Goal: Find specific page/section: Find specific page/section

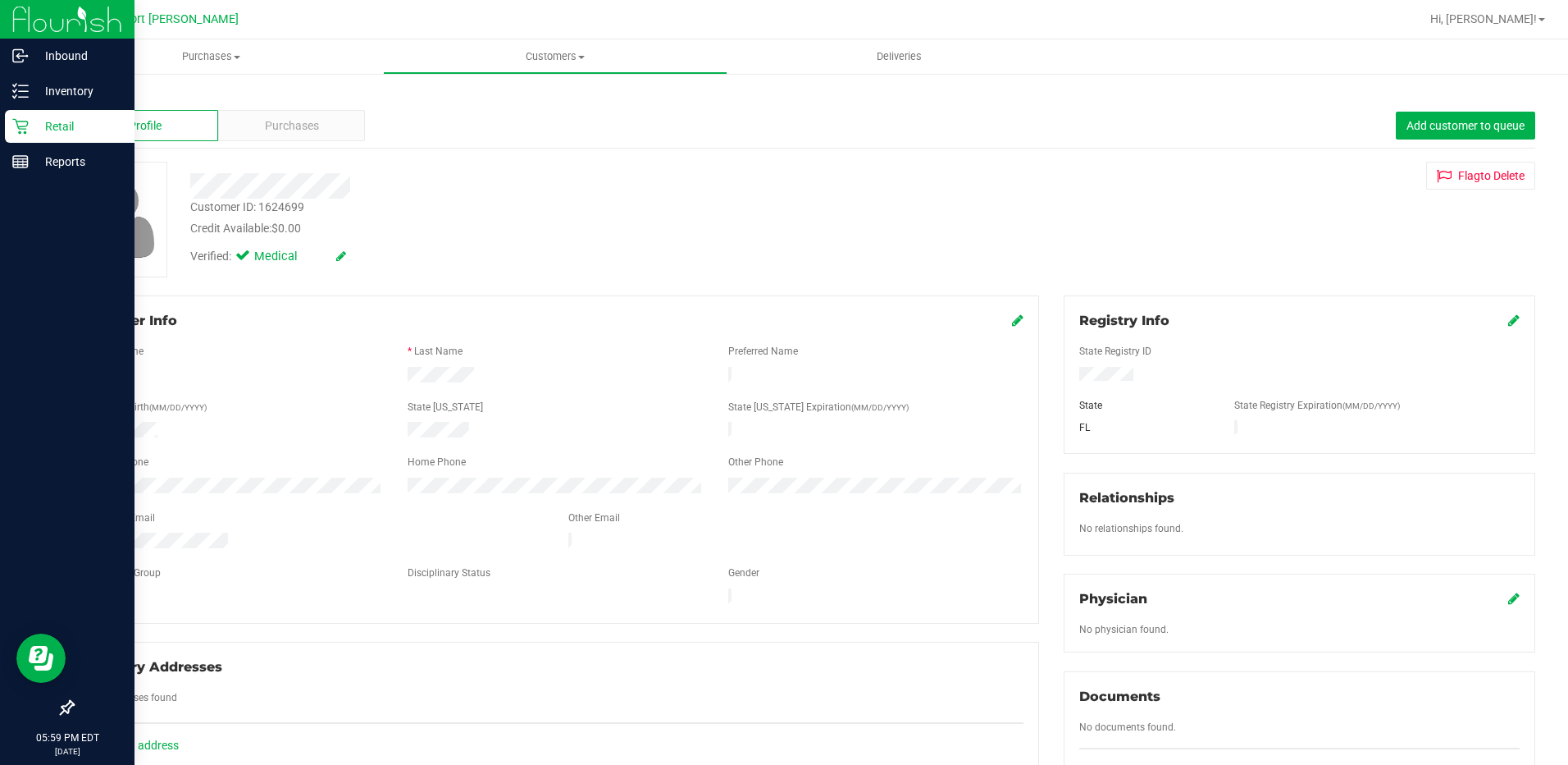
click at [15, 131] on icon at bounding box center [20, 127] width 17 height 17
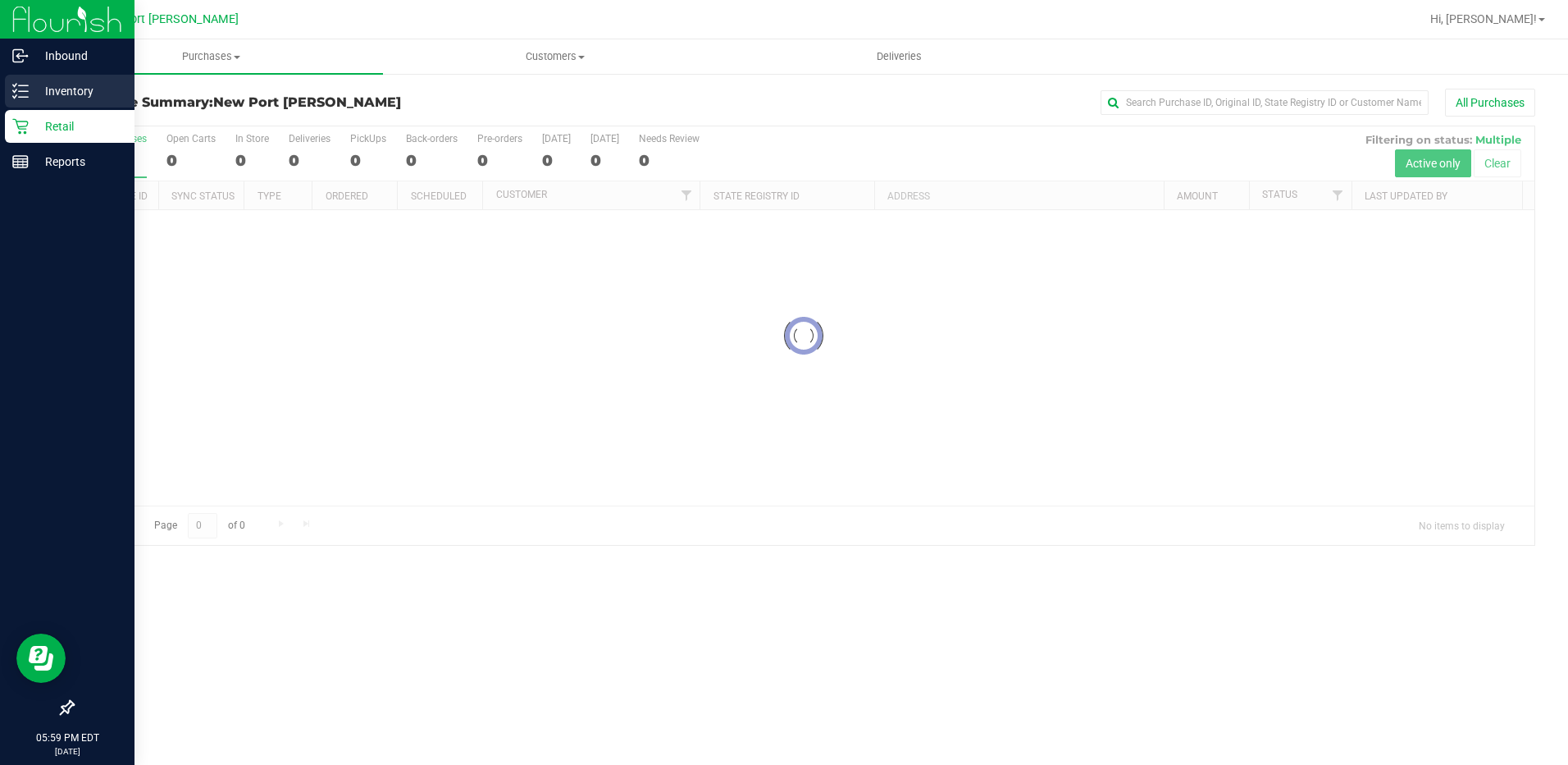
click at [10, 91] on div "Inventory" at bounding box center [69, 91] width 129 height 32
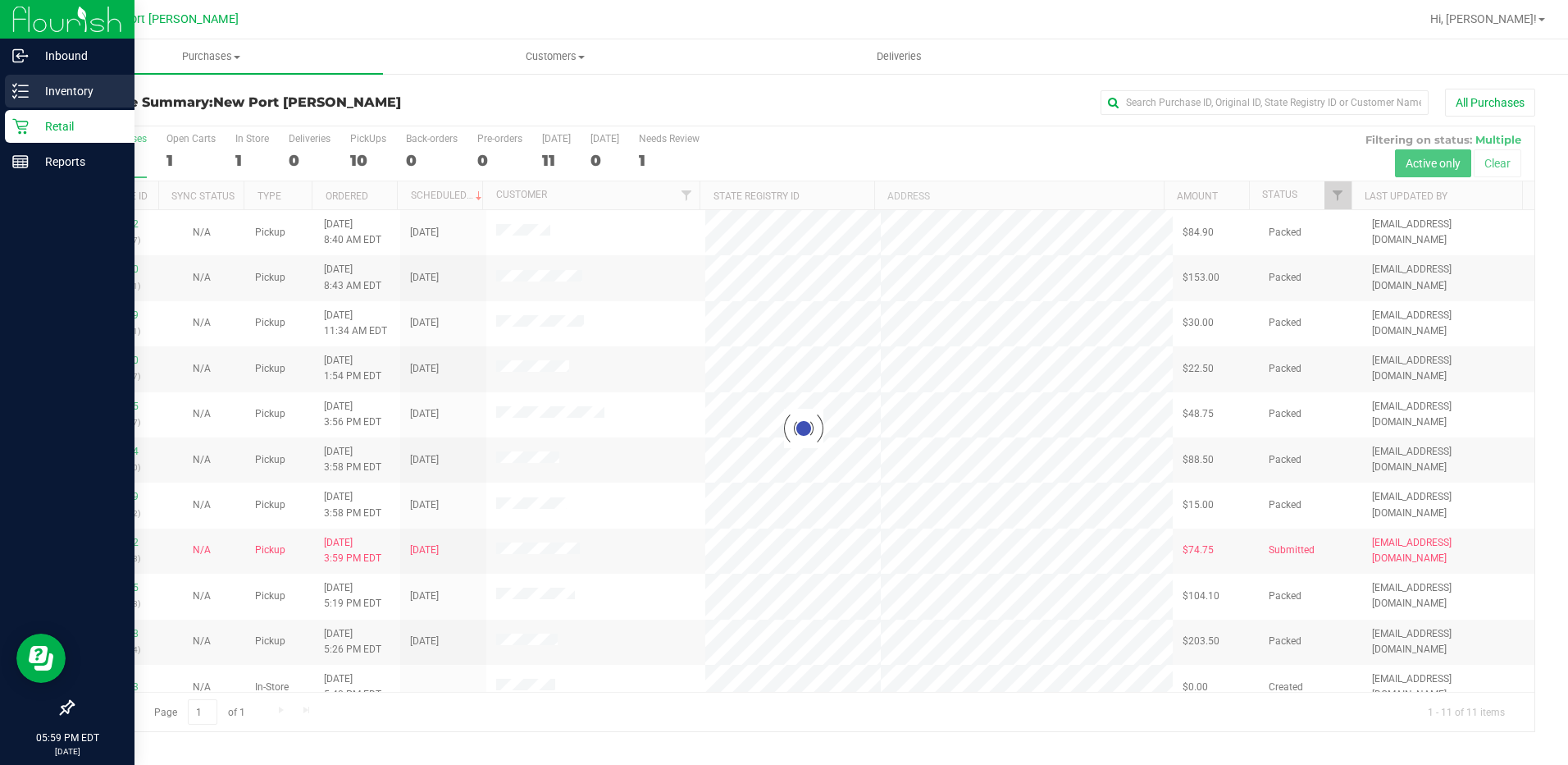
click at [38, 97] on p "Inventory" at bounding box center [78, 91] width 98 height 19
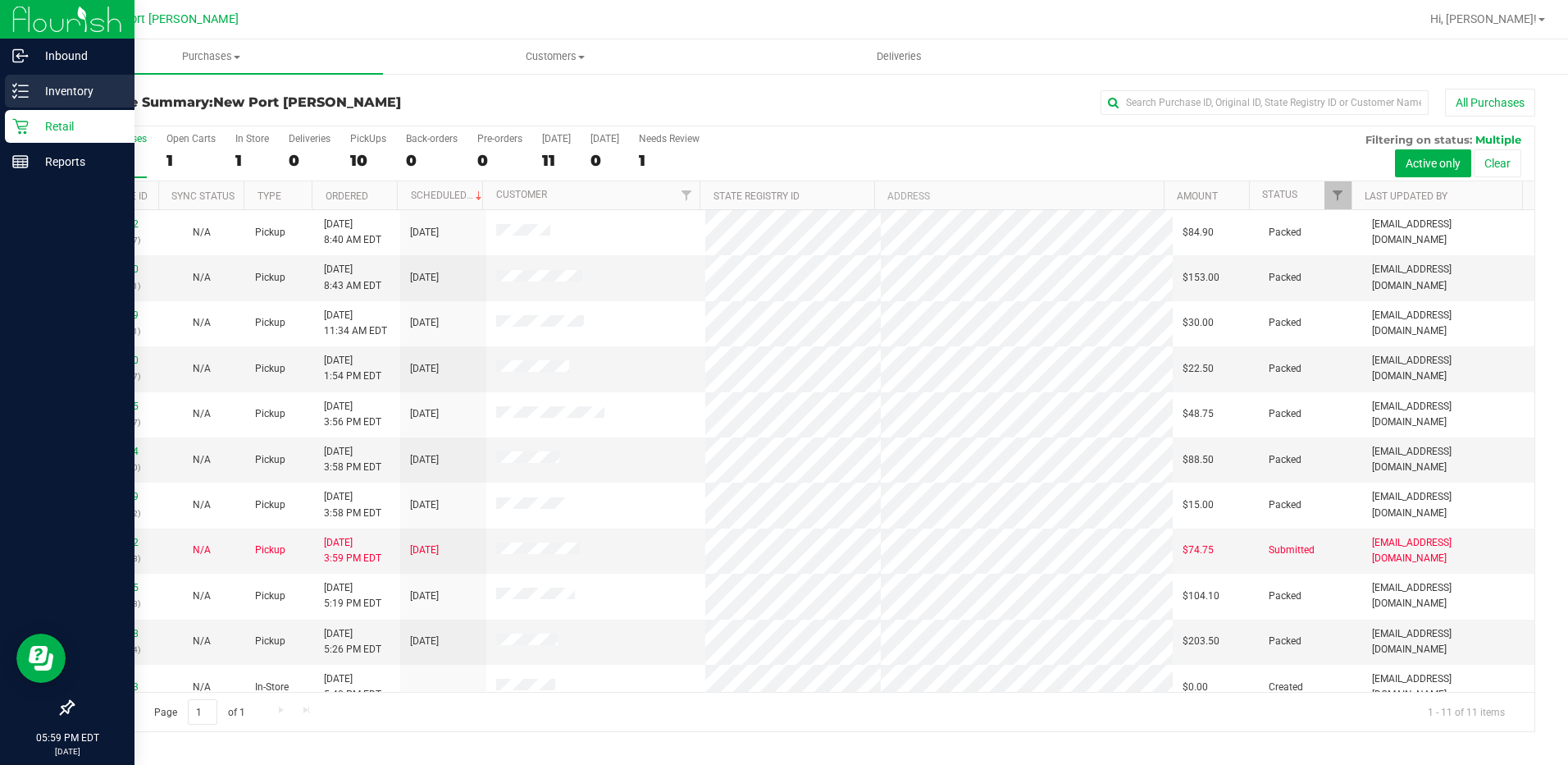
click at [10, 108] on link "Inventory" at bounding box center [67, 93] width 134 height 35
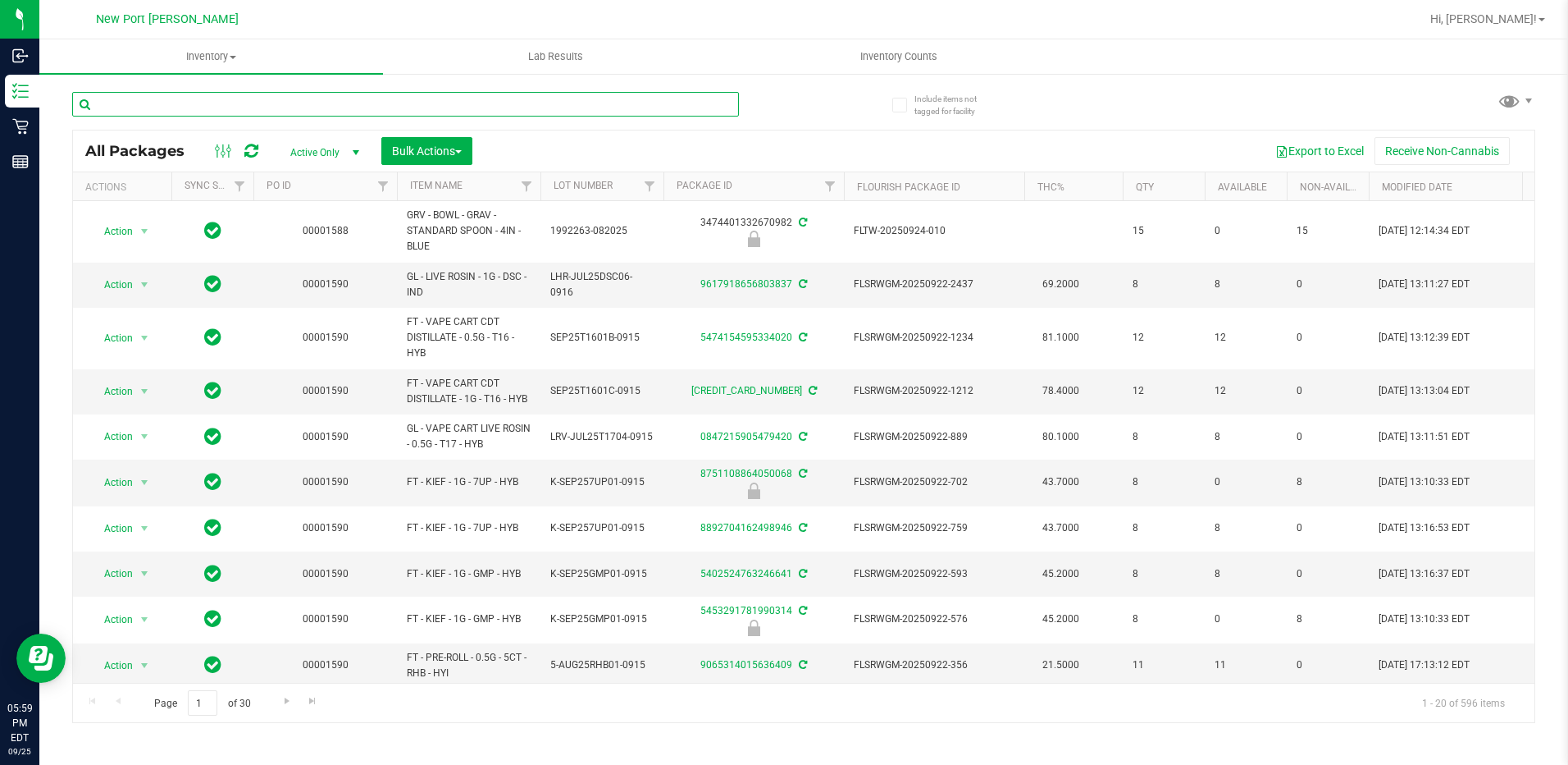
click at [222, 107] on input "text" at bounding box center [405, 104] width 667 height 25
type input "grav"
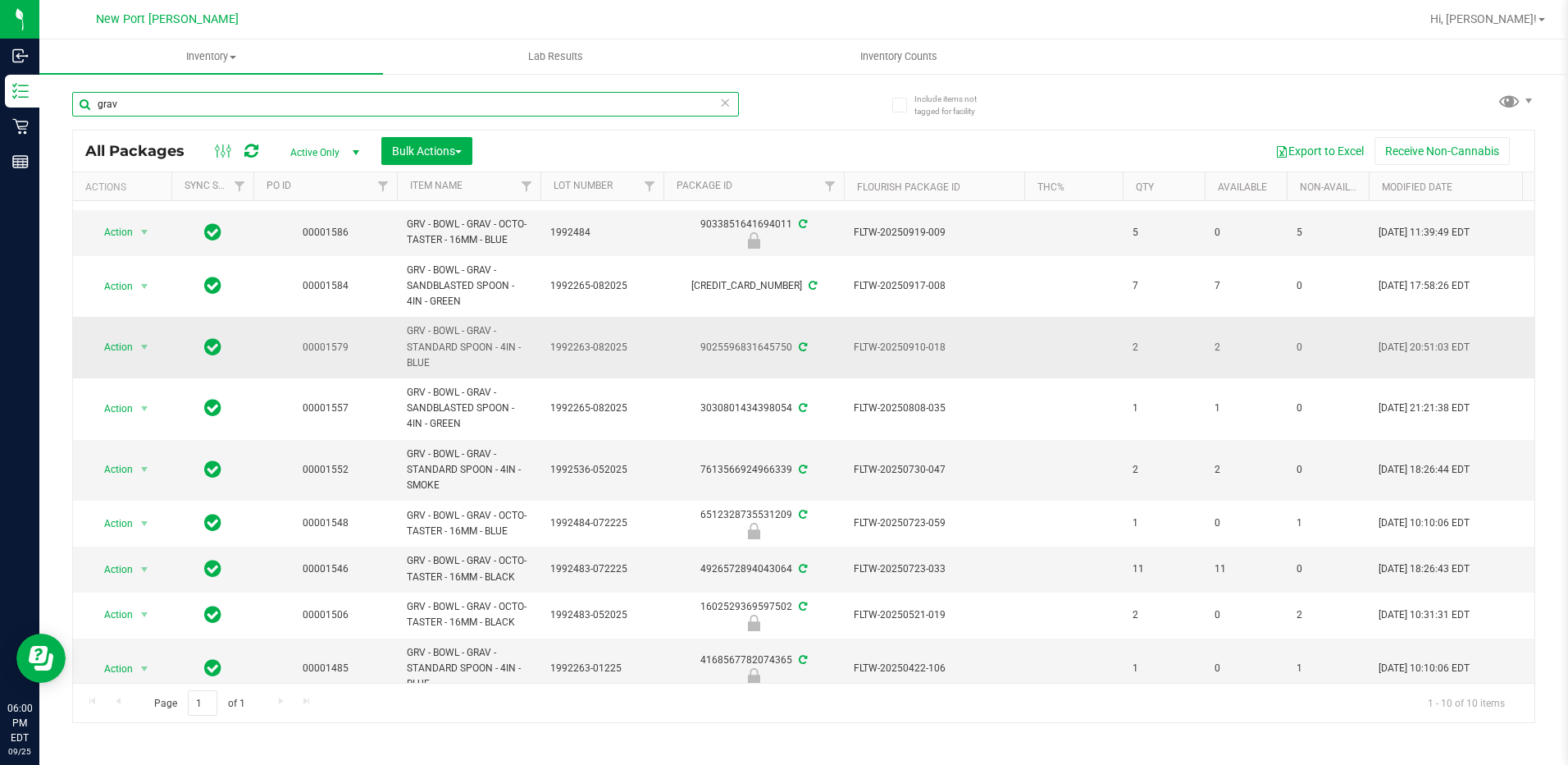
scroll to position [81, 0]
